Goal: Task Accomplishment & Management: Use online tool/utility

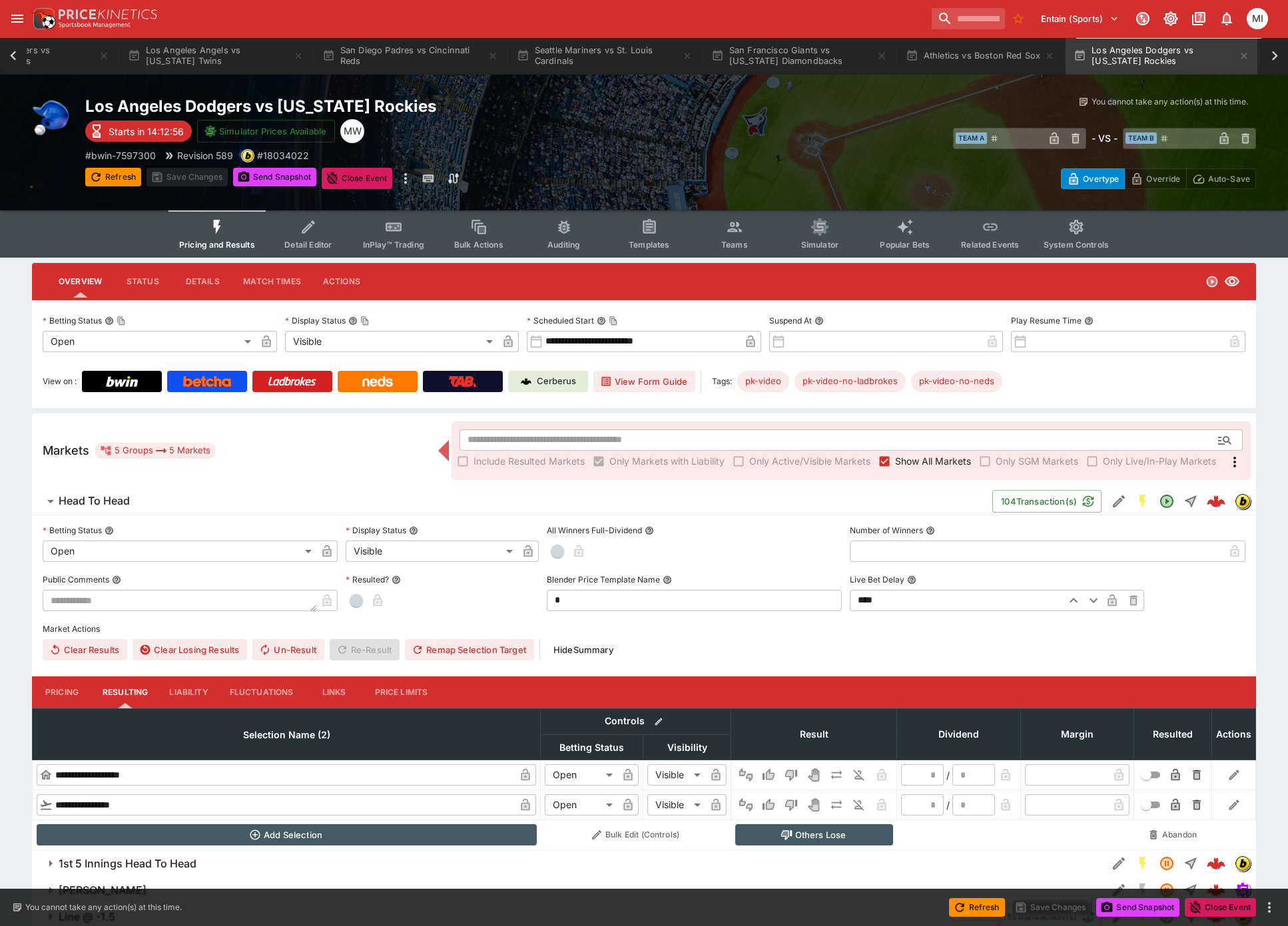
click at [11, 58] on icon at bounding box center [13, 56] width 19 height 19
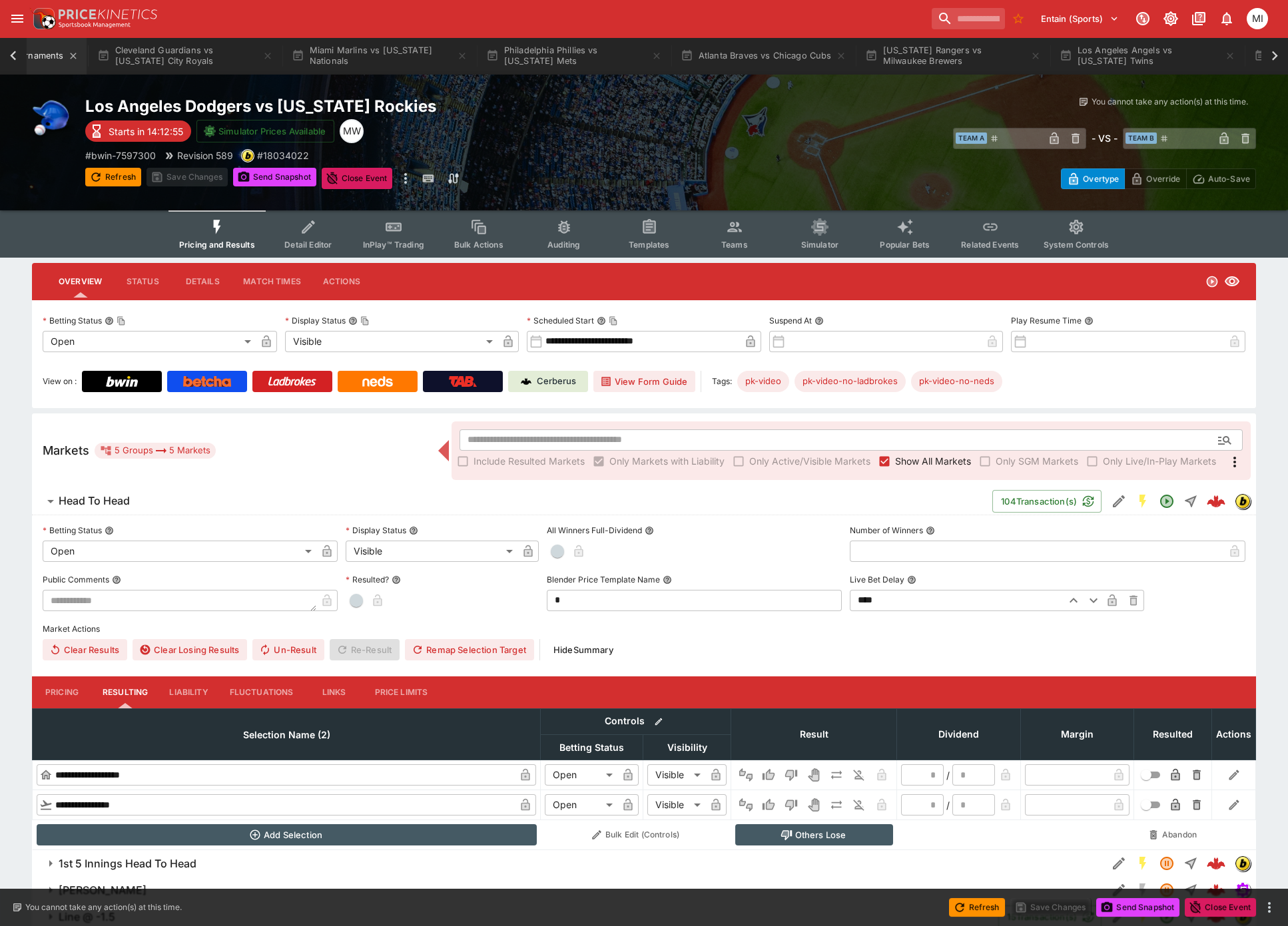
scroll to position [0, 117]
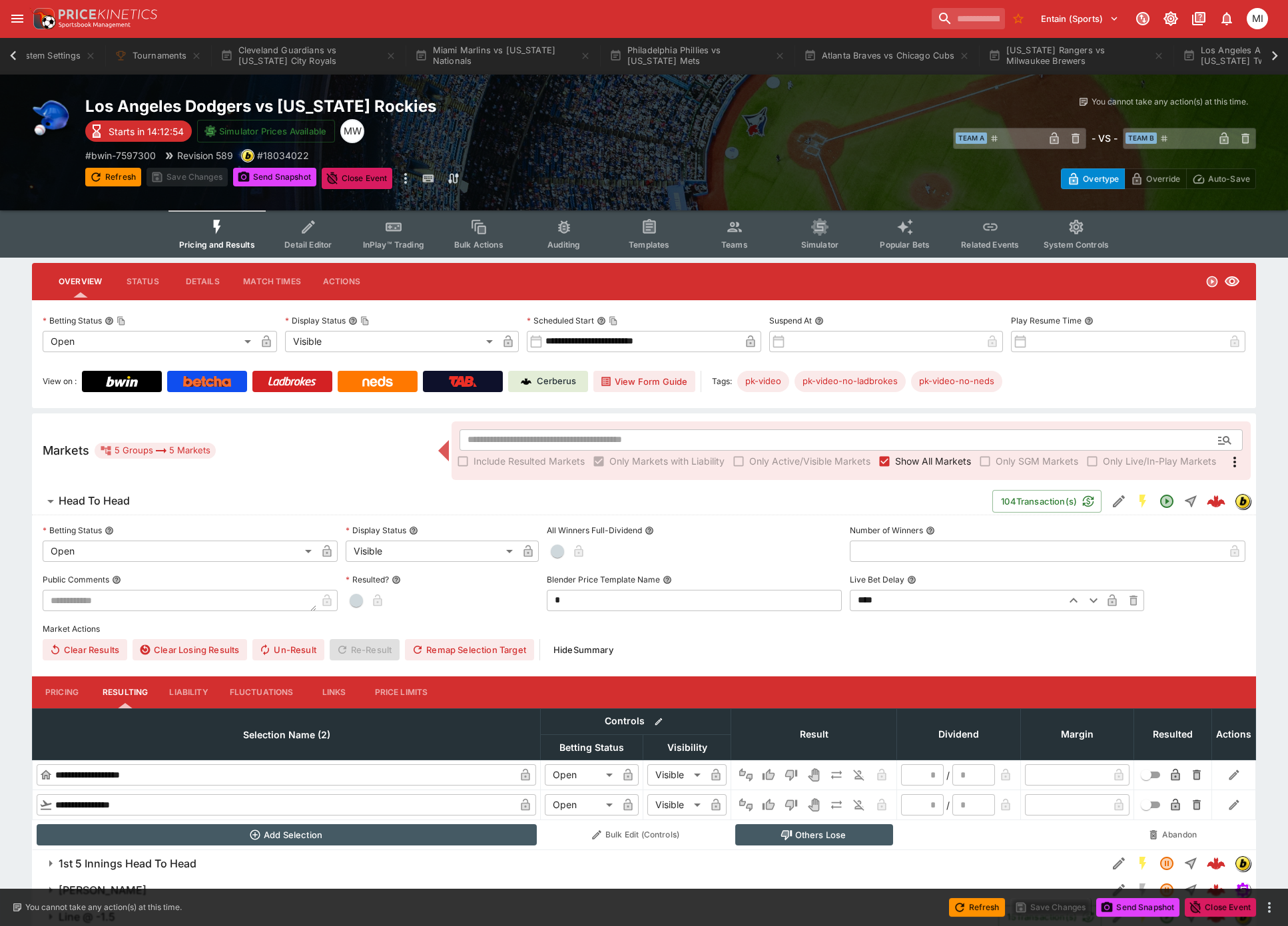
click at [12, 56] on icon at bounding box center [12, 55] width 6 height 10
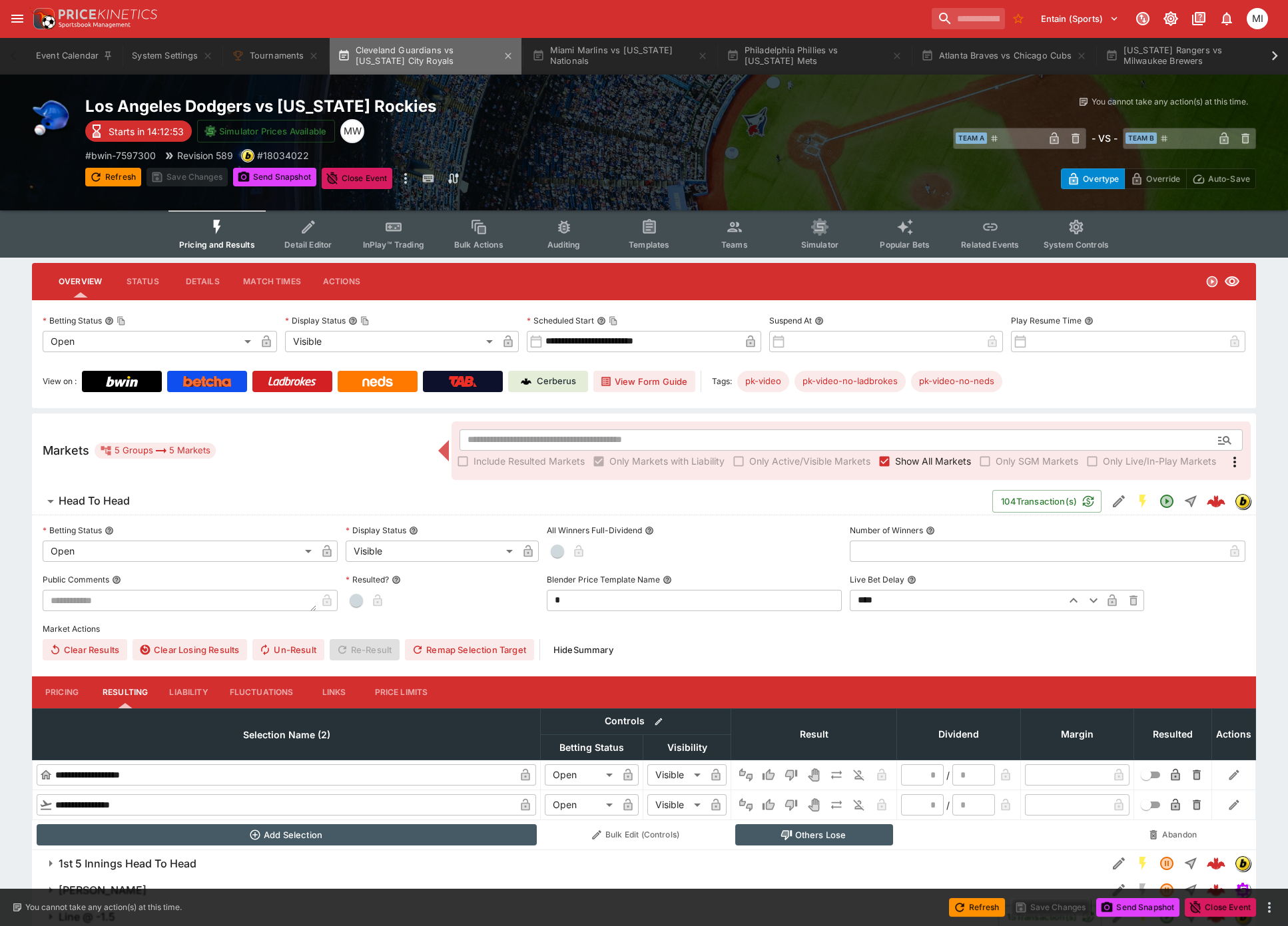
click at [448, 51] on button "Cleveland Guardians vs [US_STATE] City Royals" at bounding box center [425, 55] width 192 height 37
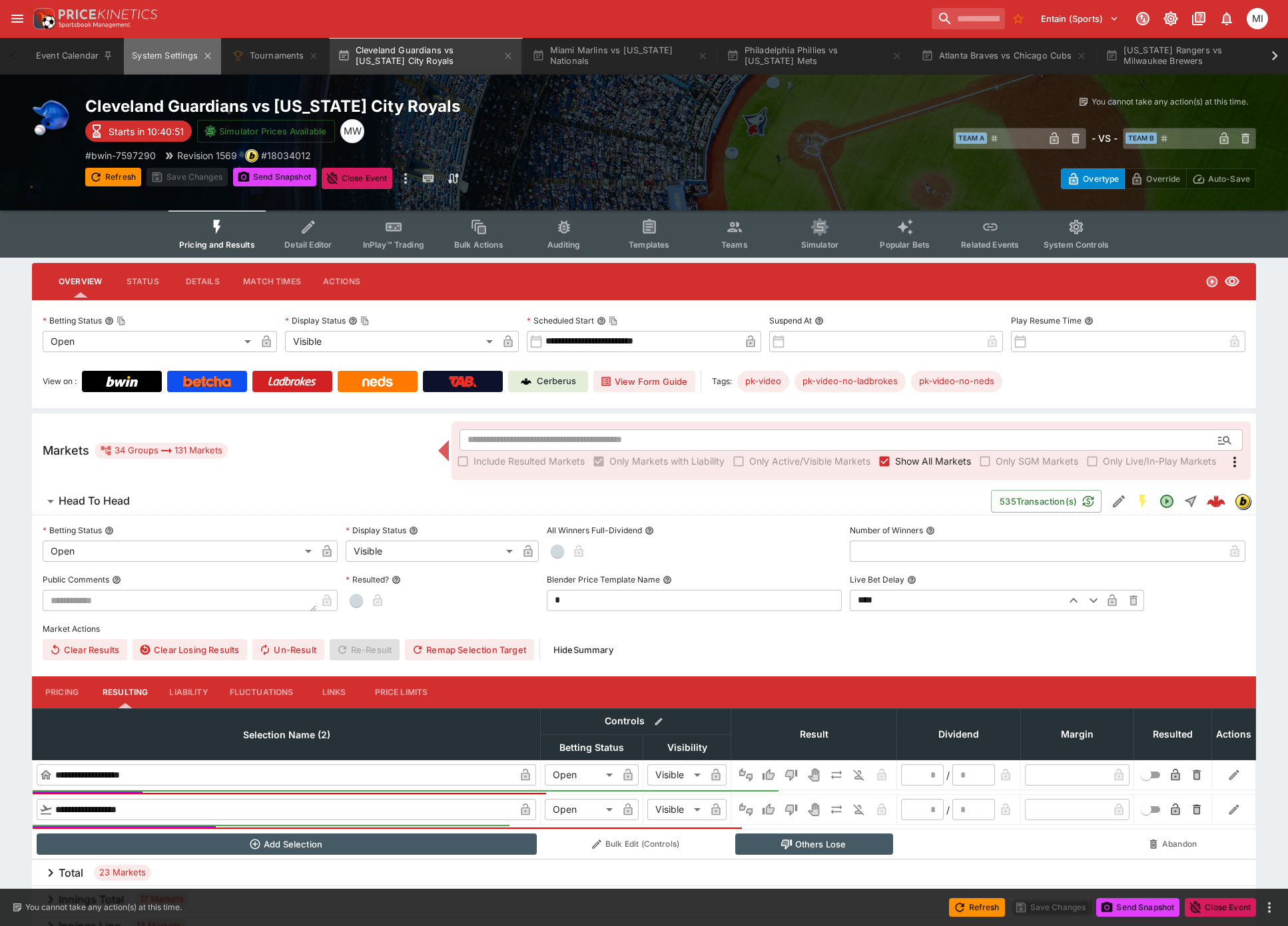
click at [173, 51] on button "System Settings" at bounding box center [172, 55] width 96 height 37
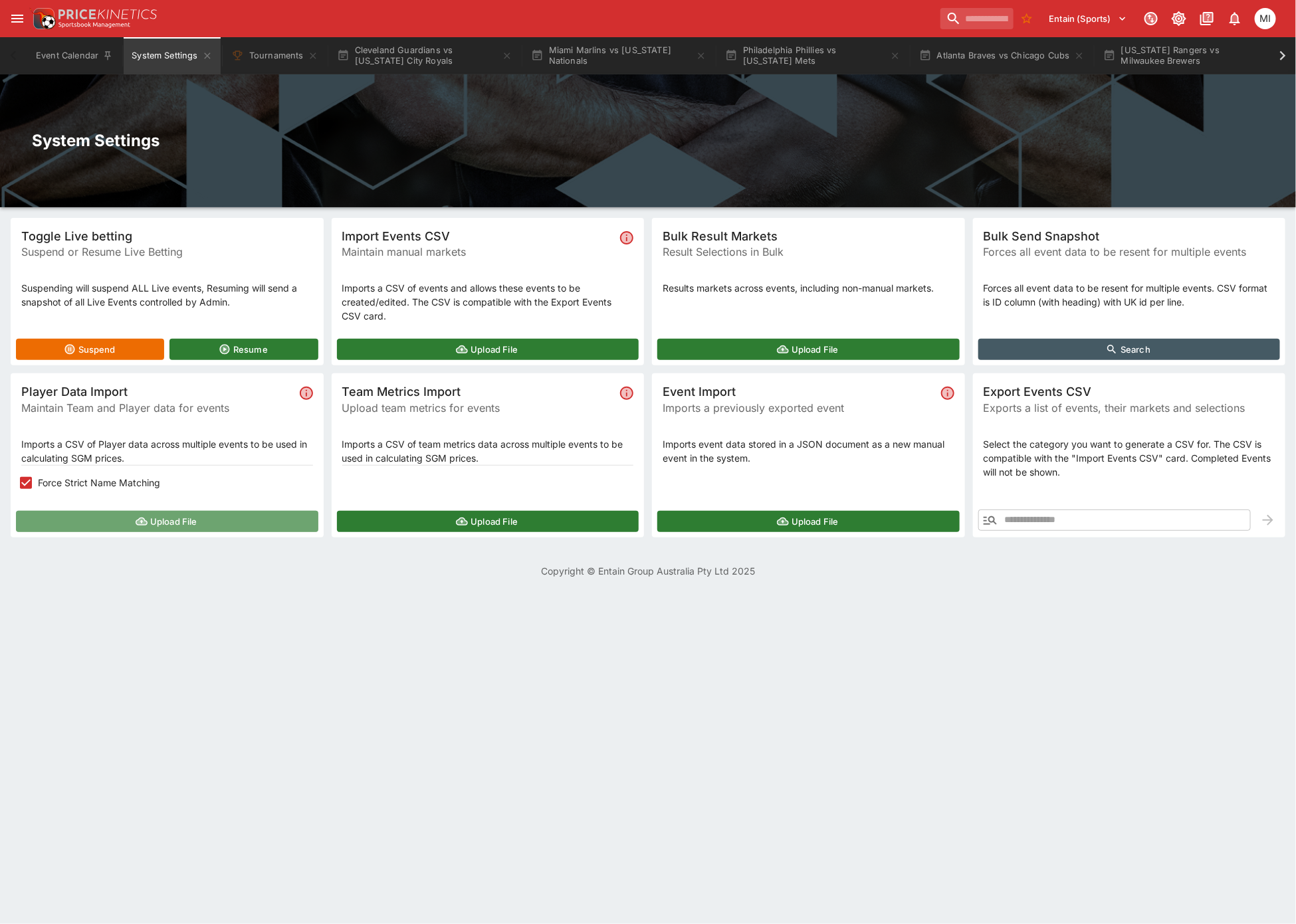
click at [117, 511] on button "Upload File" at bounding box center [167, 521] width 302 height 21
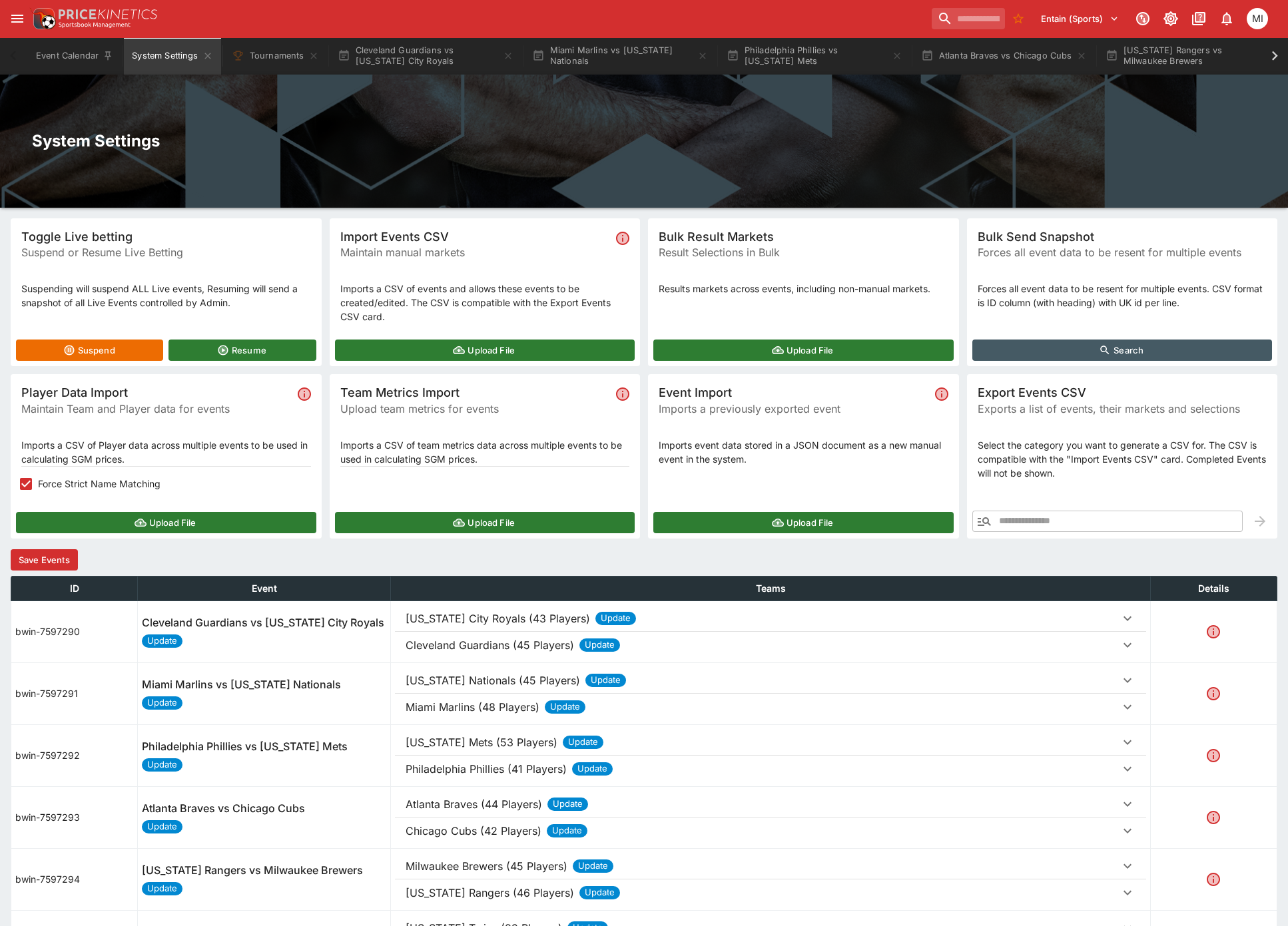
click at [66, 559] on button "Save Events" at bounding box center [44, 560] width 67 height 21
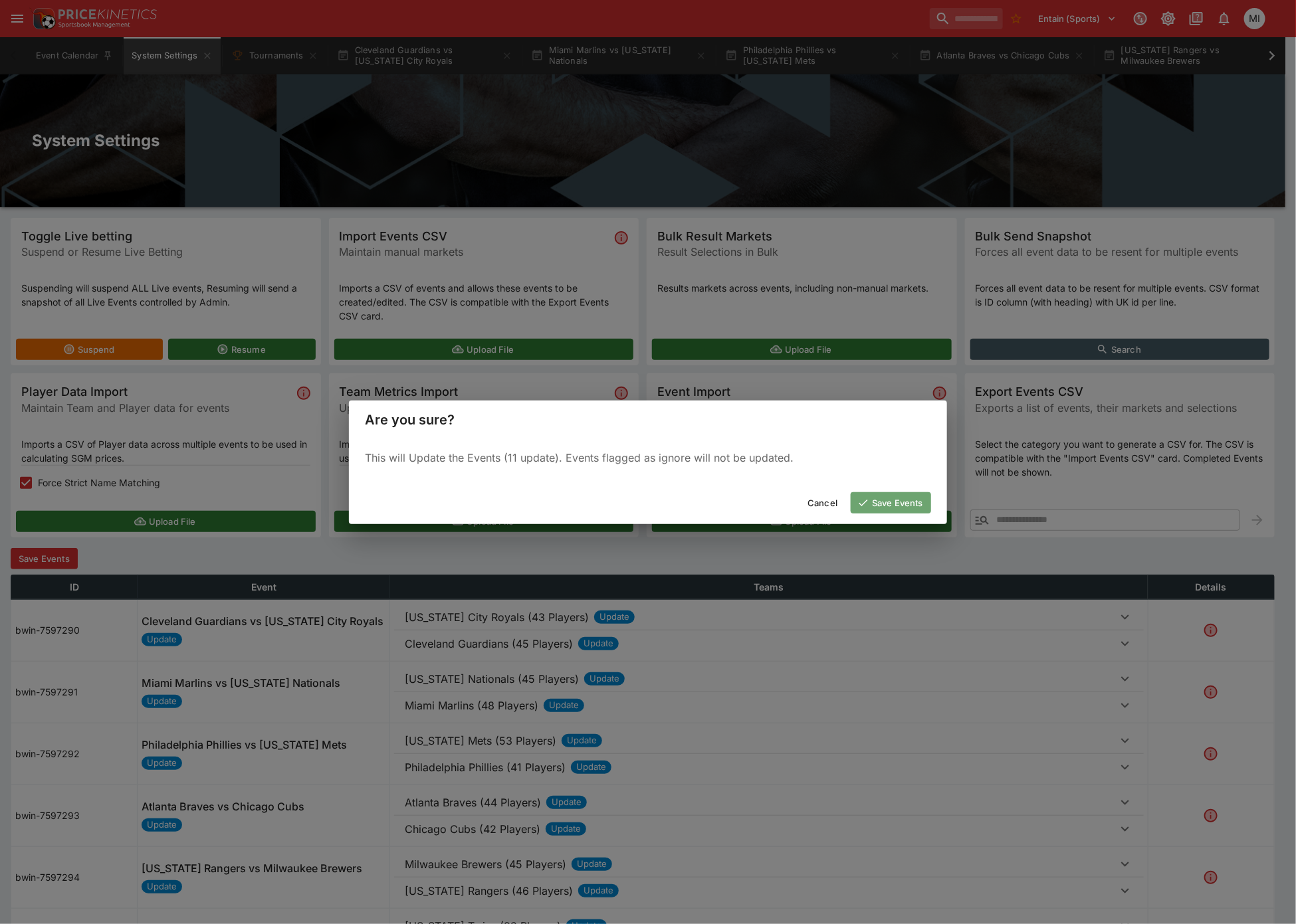
click at [886, 495] on button "Save Events" at bounding box center [891, 503] width 80 height 21
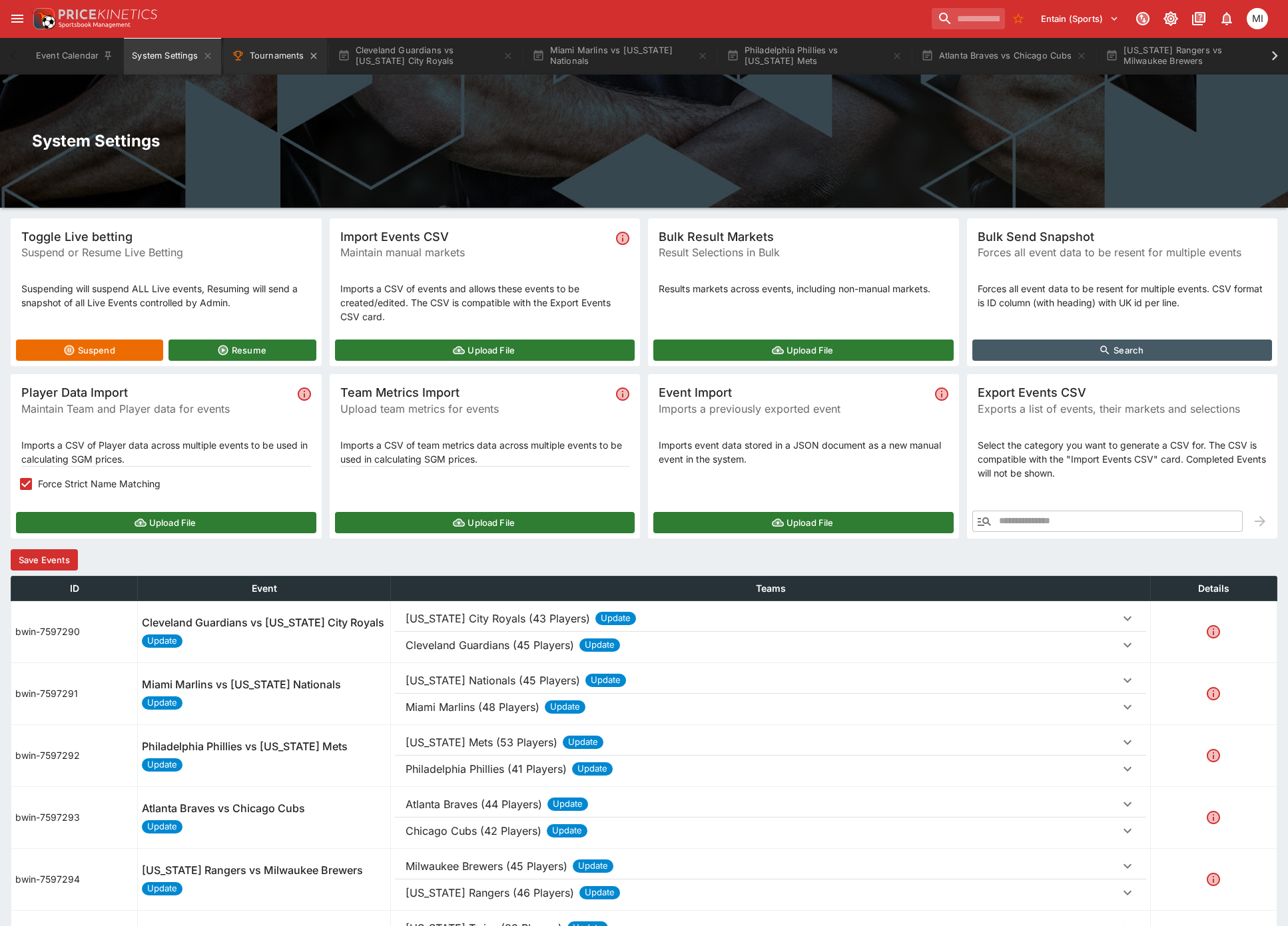
click at [282, 56] on button "Tournaments" at bounding box center [275, 55] width 103 height 37
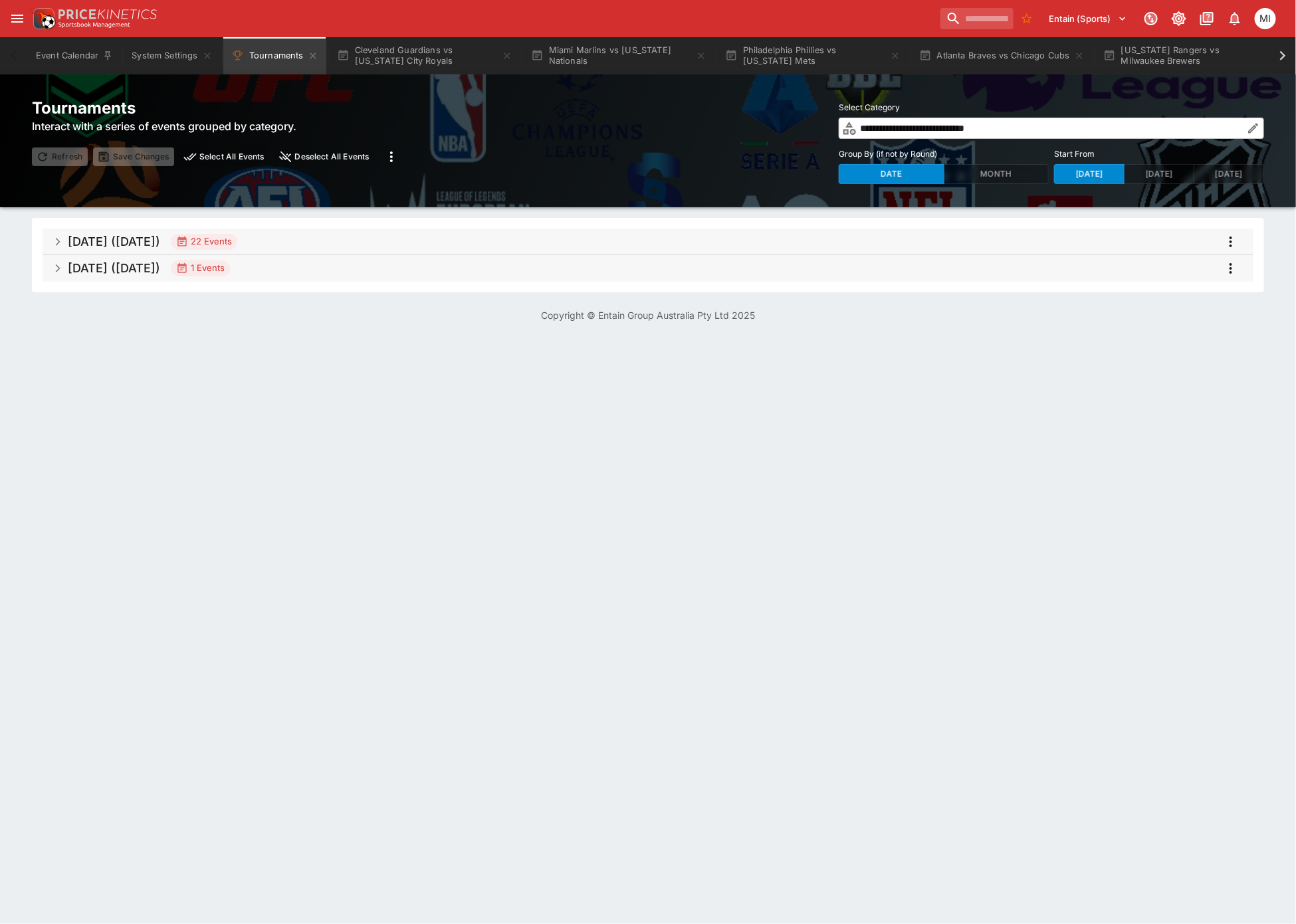
click at [298, 239] on span "[DATE] ([DATE]) 22 Events" at bounding box center [655, 241] width 1175 height 24
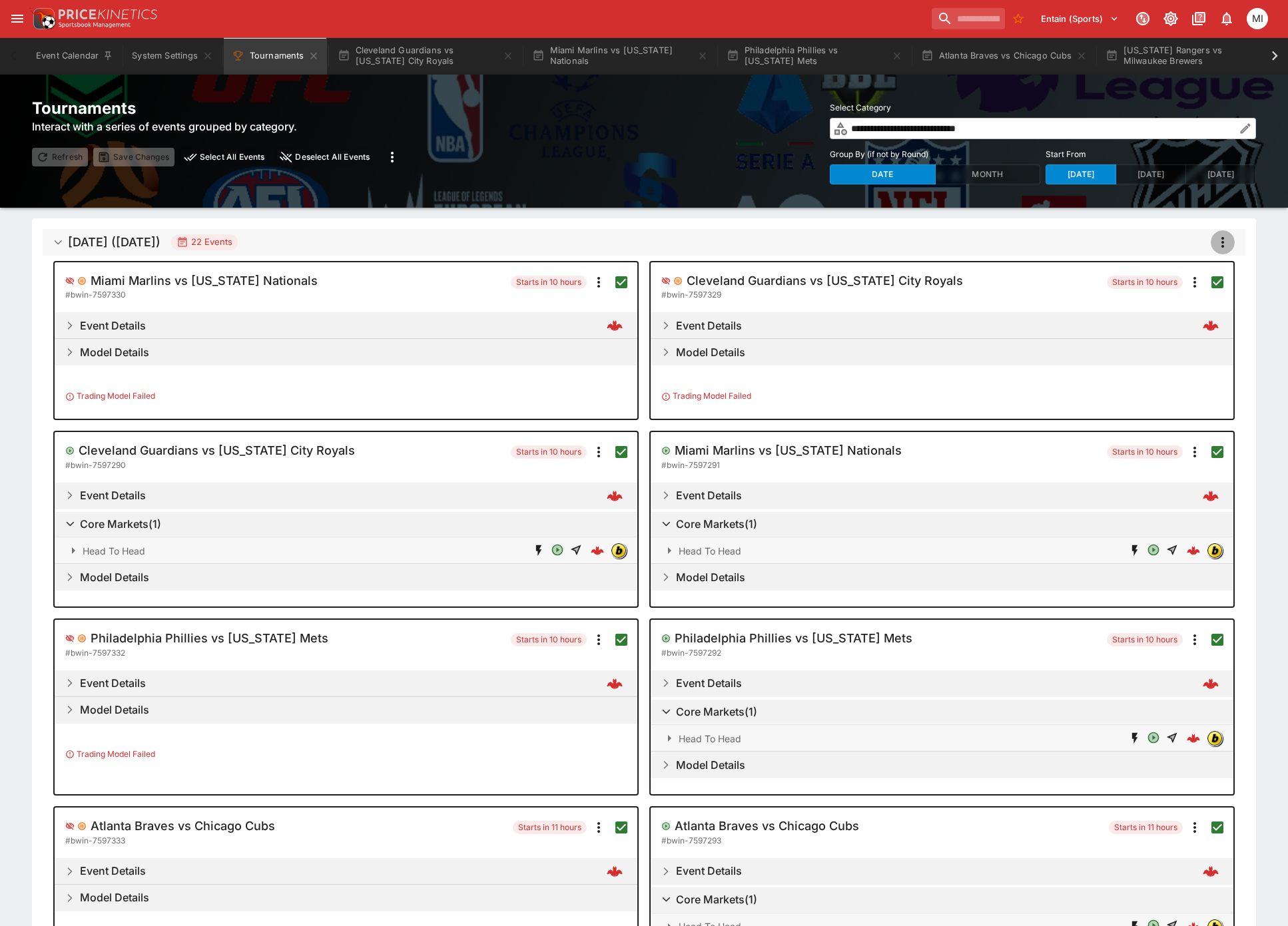
click at [1226, 242] on icon "more" at bounding box center [1222, 242] width 16 height 16
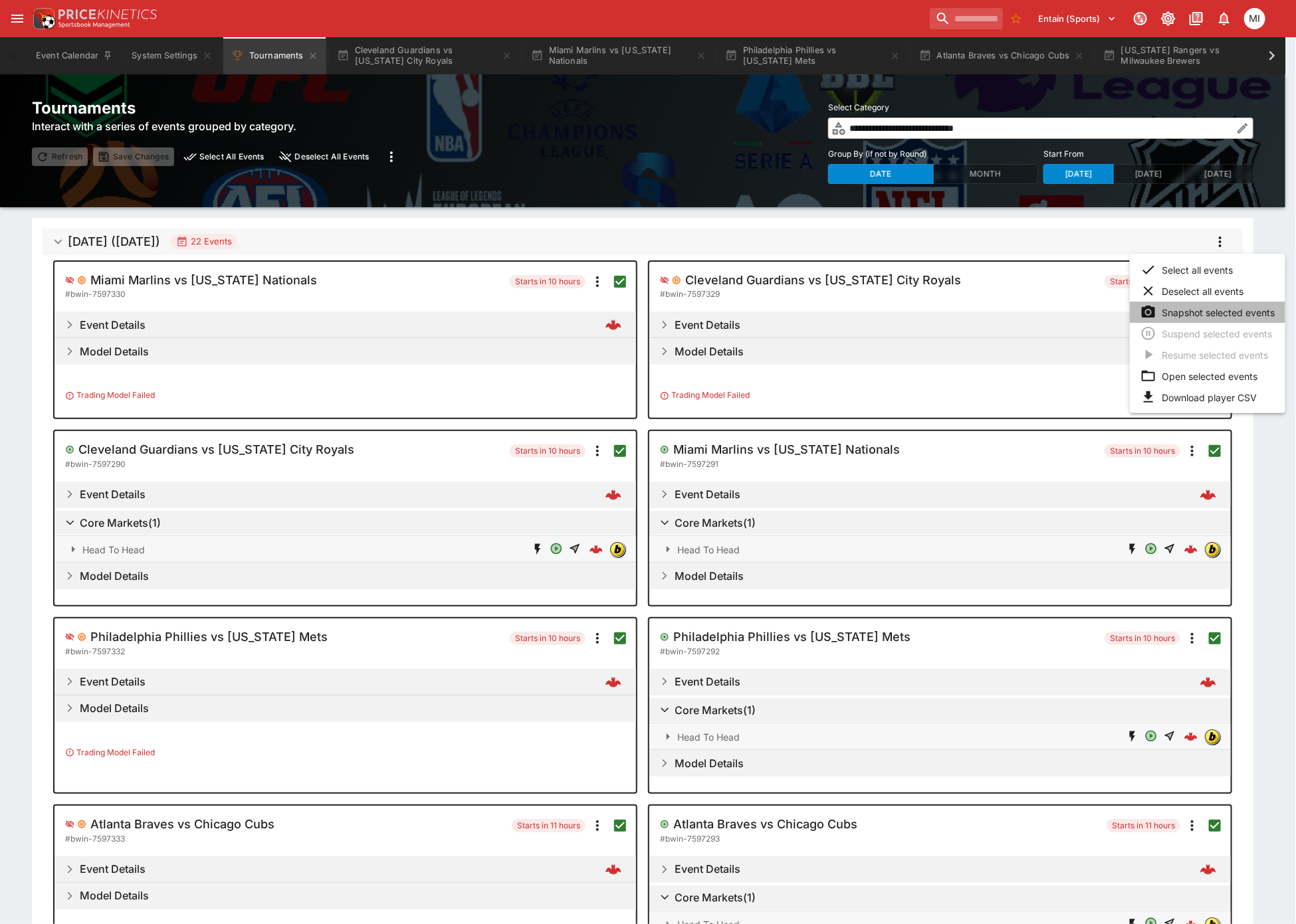
click at [1197, 311] on li "Snapshot selected events" at bounding box center [1207, 312] width 155 height 21
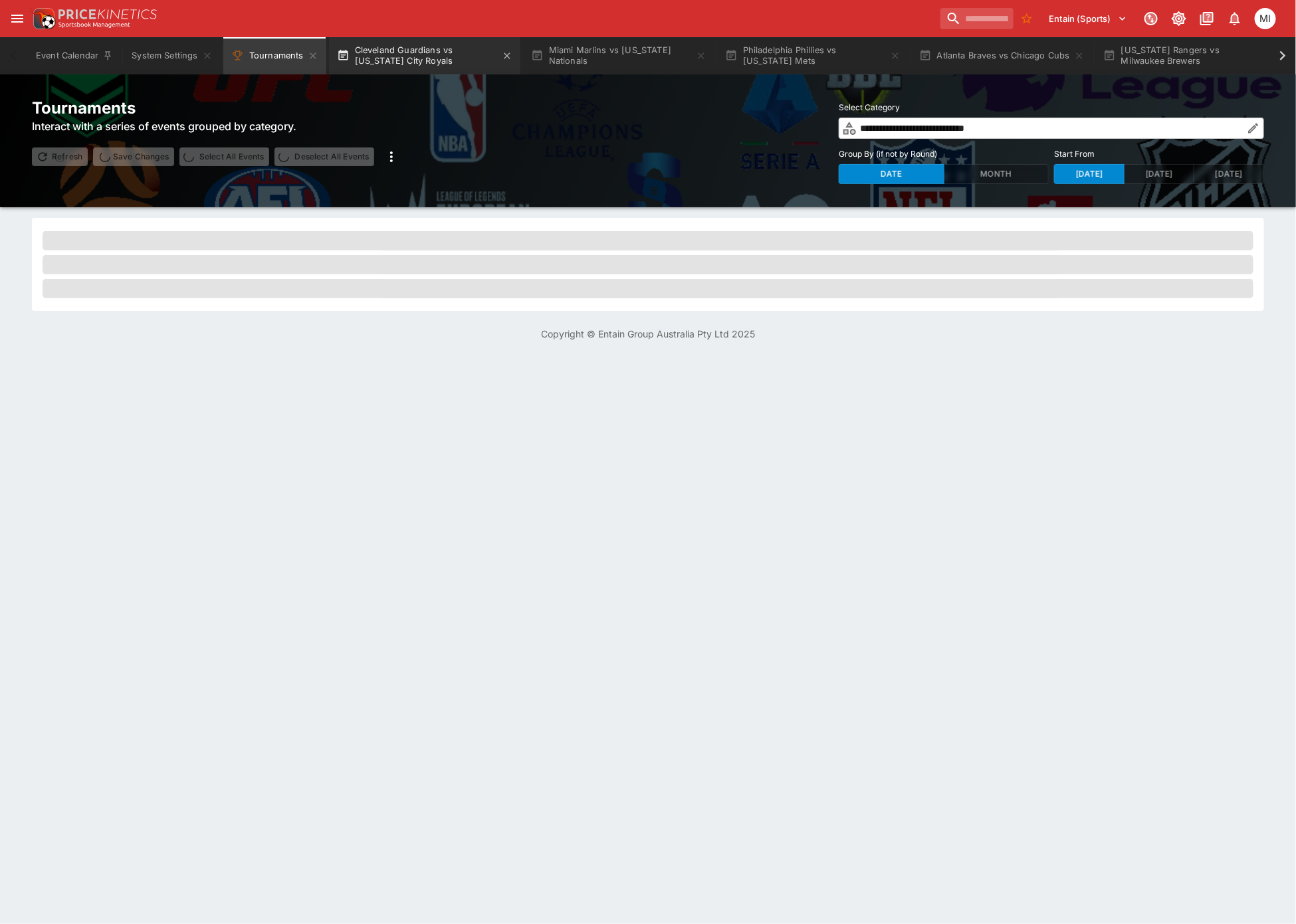
click at [401, 60] on button "Cleveland Guardians vs [US_STATE] City Royals" at bounding box center [424, 55] width 192 height 37
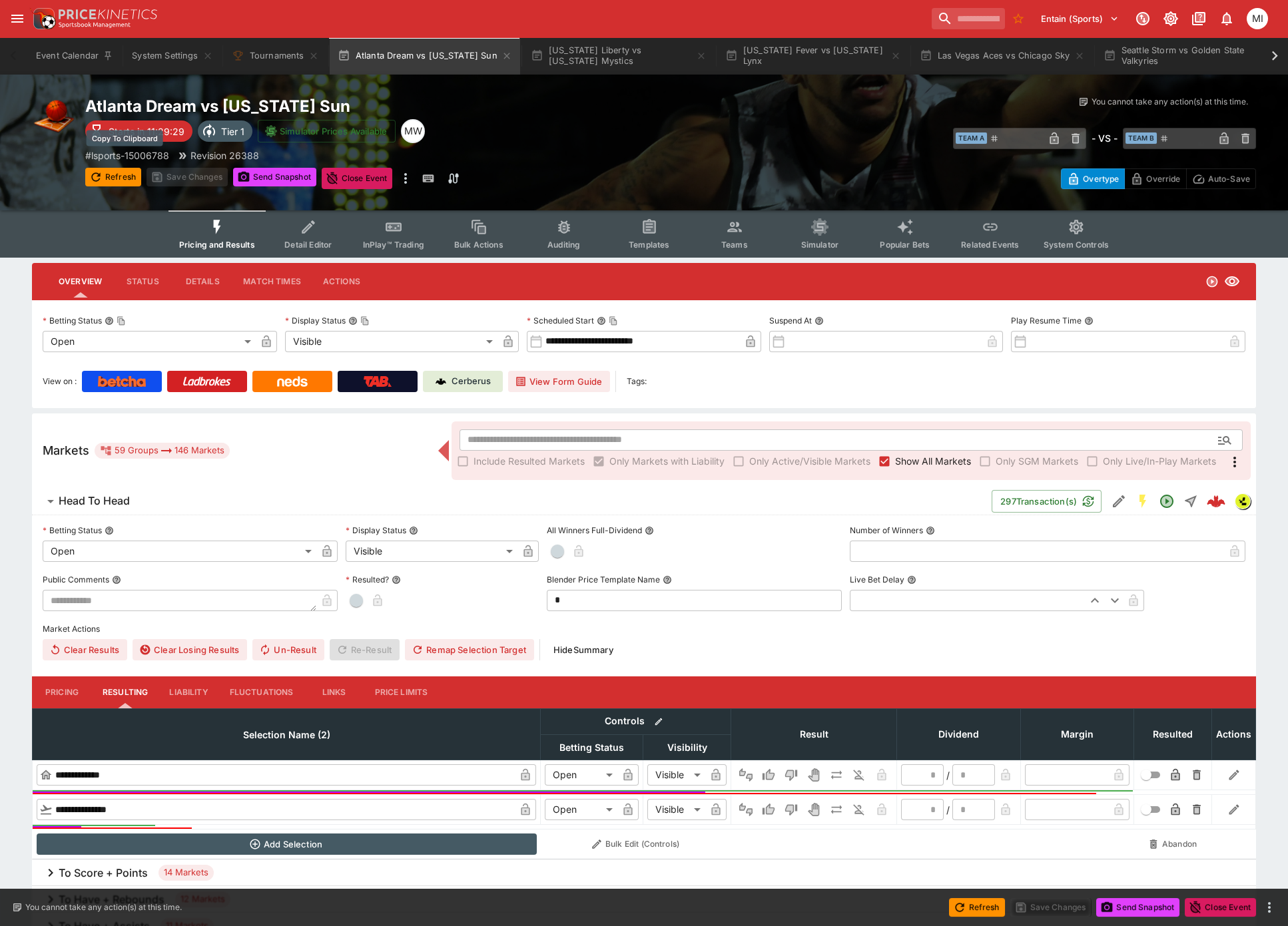
click at [141, 158] on p "# lsports-15006788" at bounding box center [127, 156] width 84 height 14
click at [176, 56] on button "System Settings" at bounding box center [172, 55] width 96 height 37
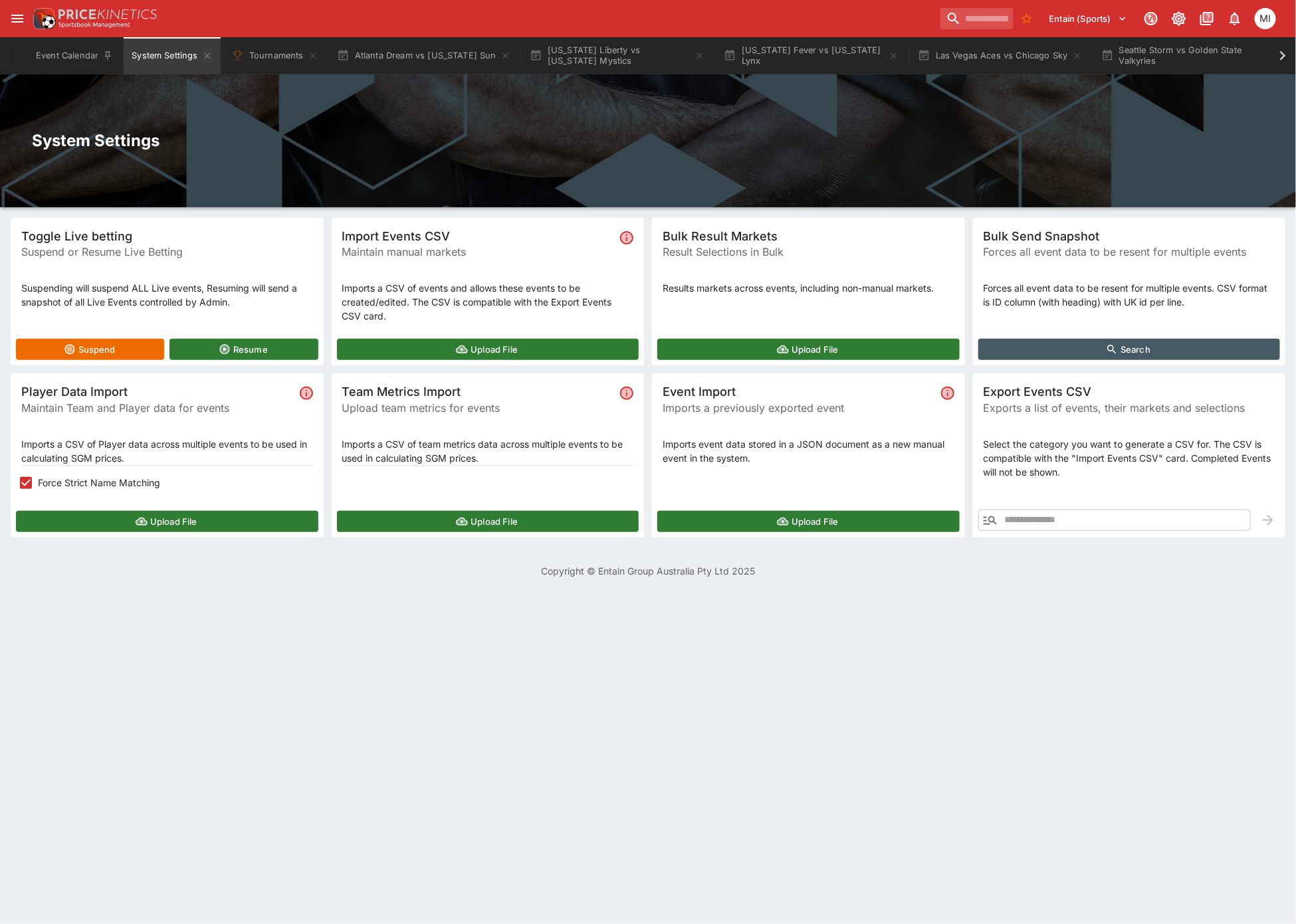
click at [100, 517] on button "Upload File" at bounding box center [167, 521] width 302 height 21
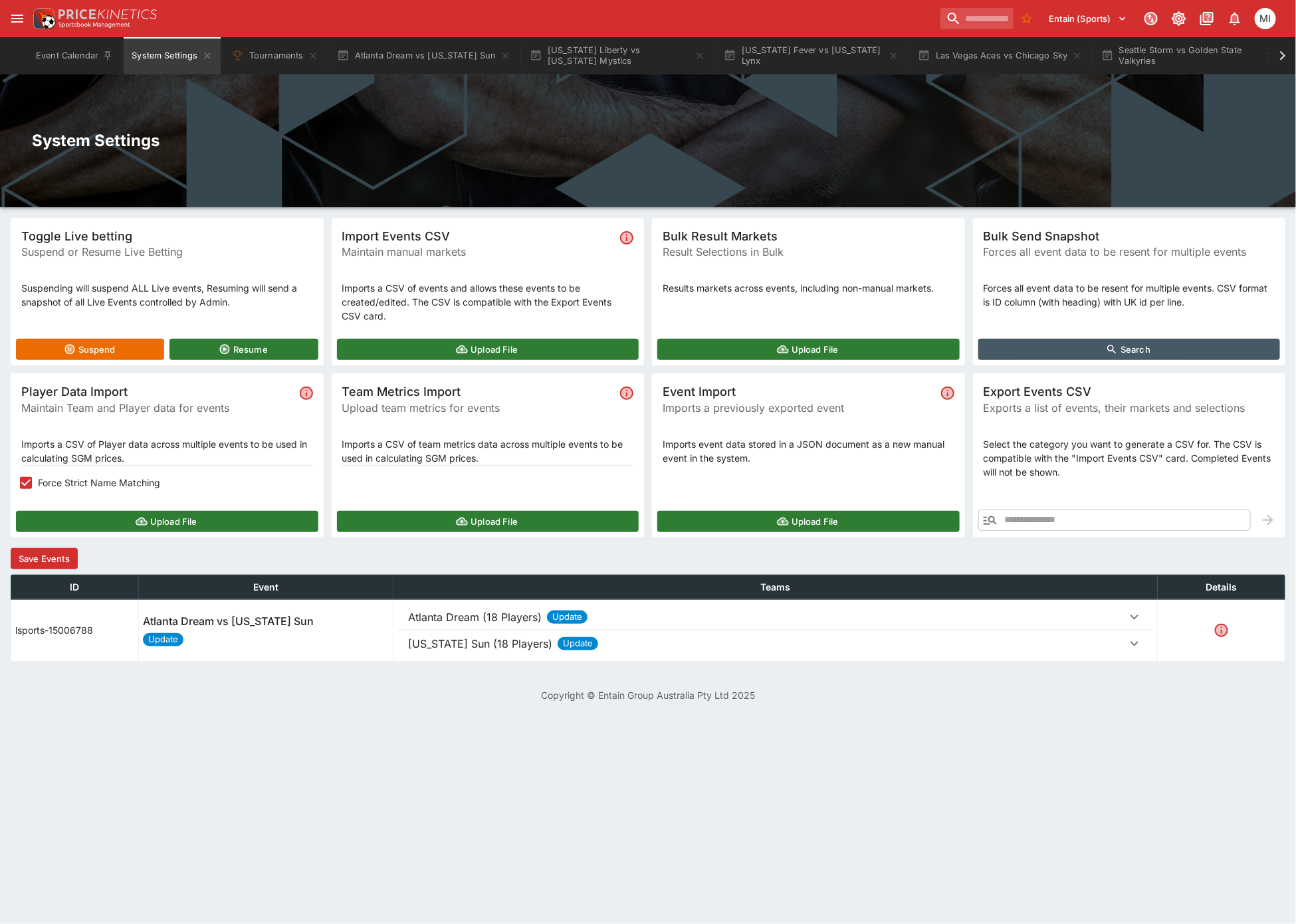
click at [54, 557] on button "Save Events" at bounding box center [44, 559] width 67 height 21
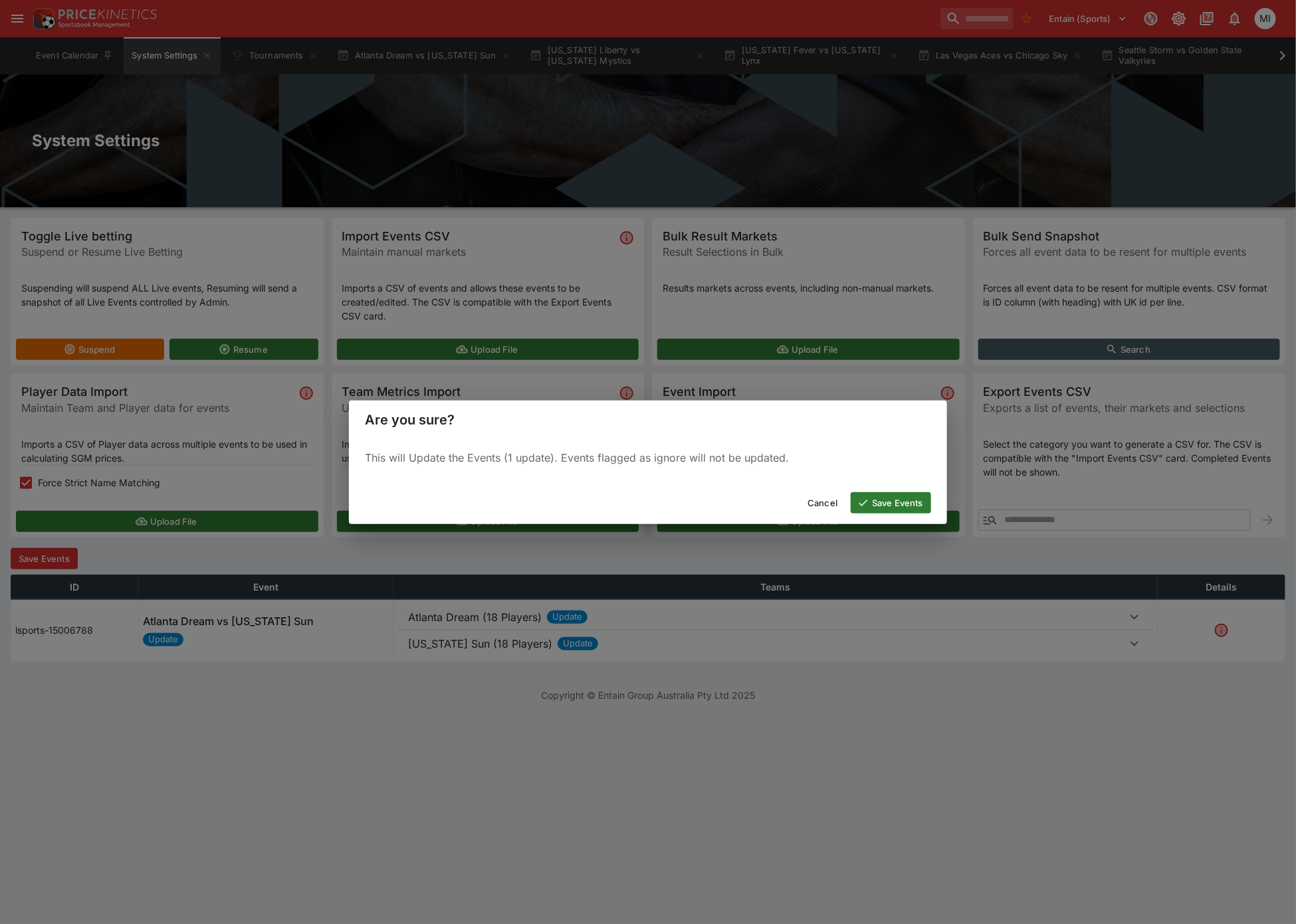
click at [867, 500] on icon "button" at bounding box center [863, 503] width 9 height 7
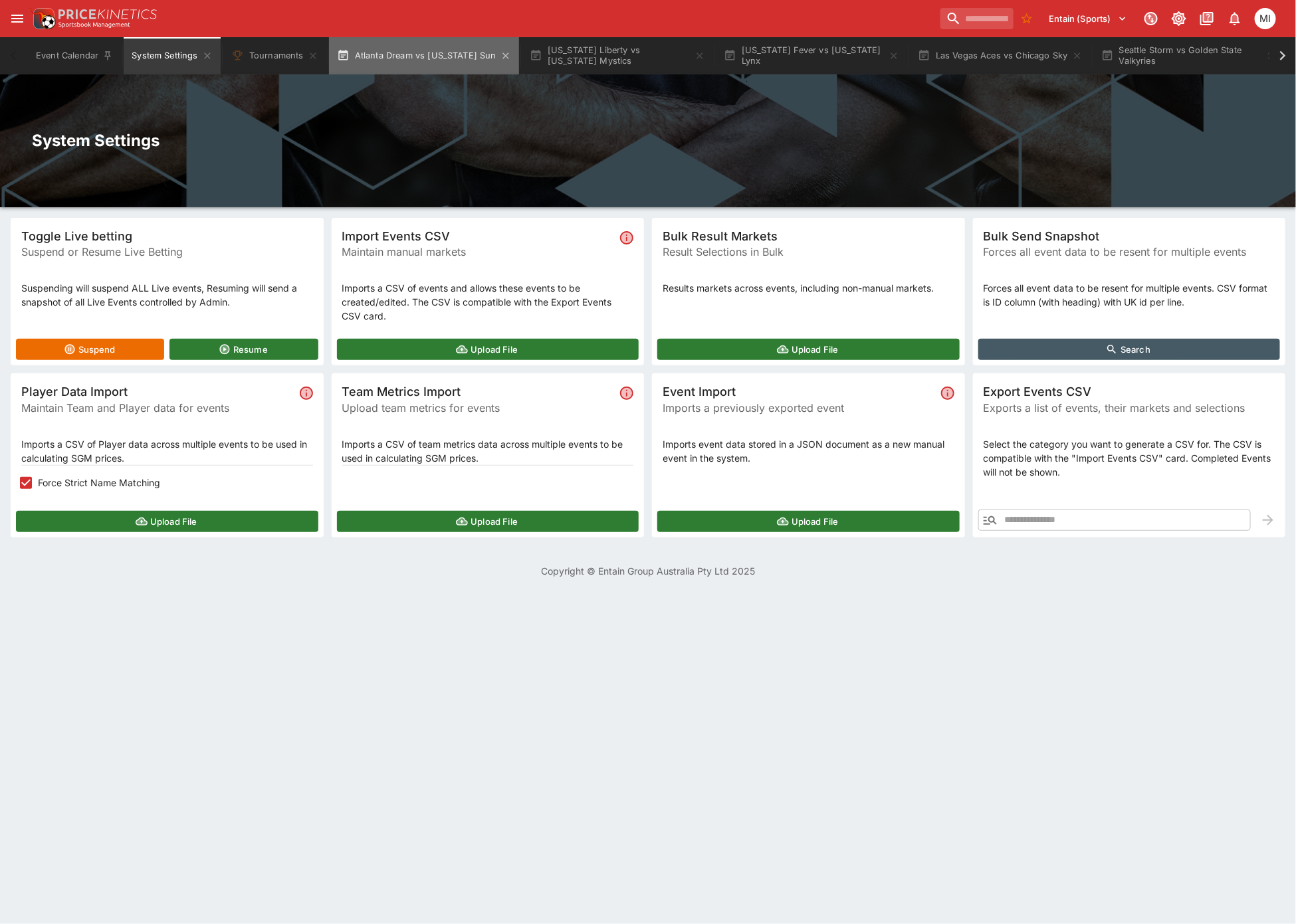
click at [447, 51] on button "Atlanta Dream vs Connecticut Sun" at bounding box center [424, 55] width 191 height 37
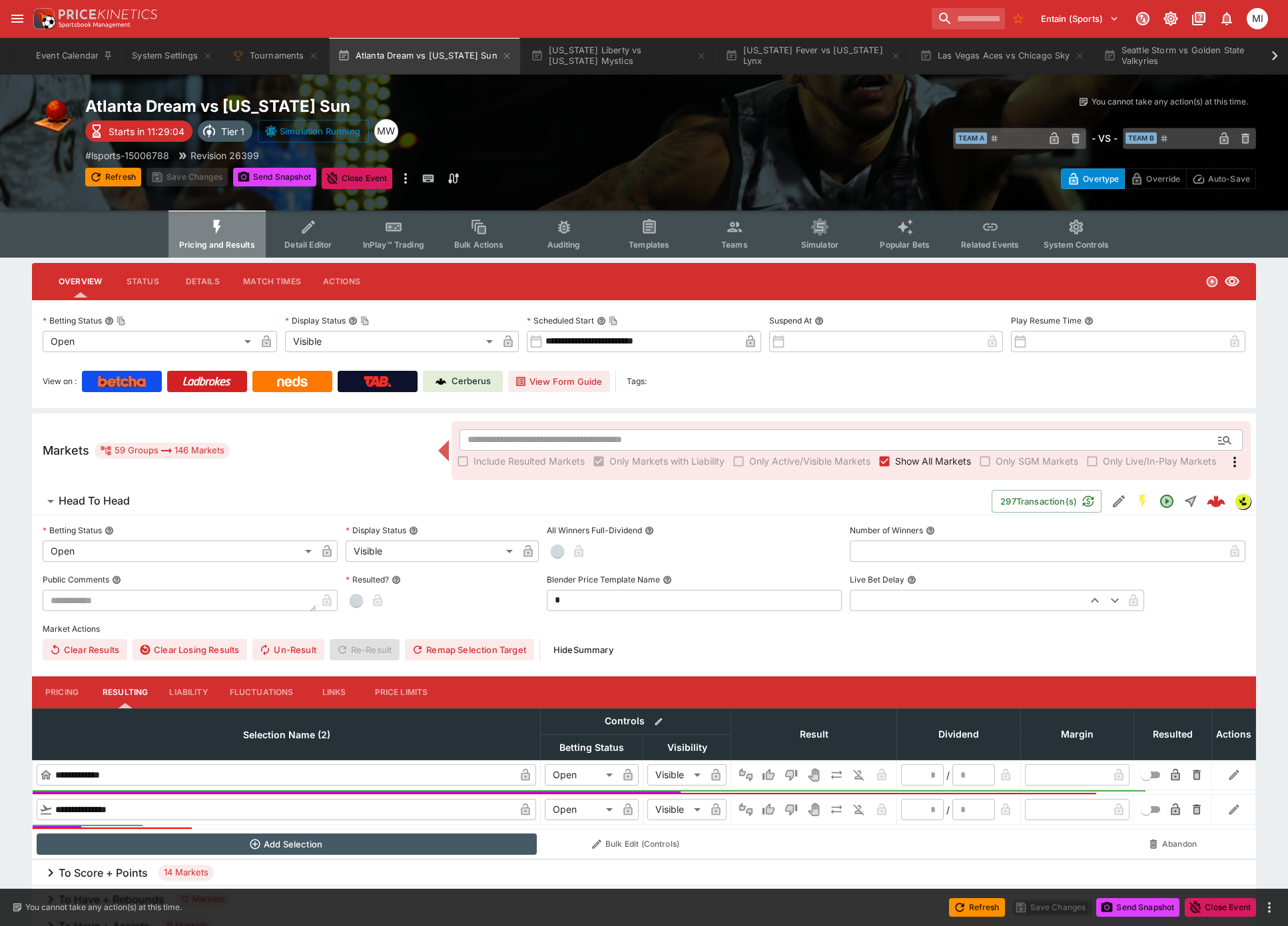
click at [239, 232] on button "Pricing and Results" at bounding box center [217, 234] width 97 height 48
click at [275, 172] on button "Send Snapshot" at bounding box center [274, 178] width 83 height 19
